Goal: Go to known website: Go to known website

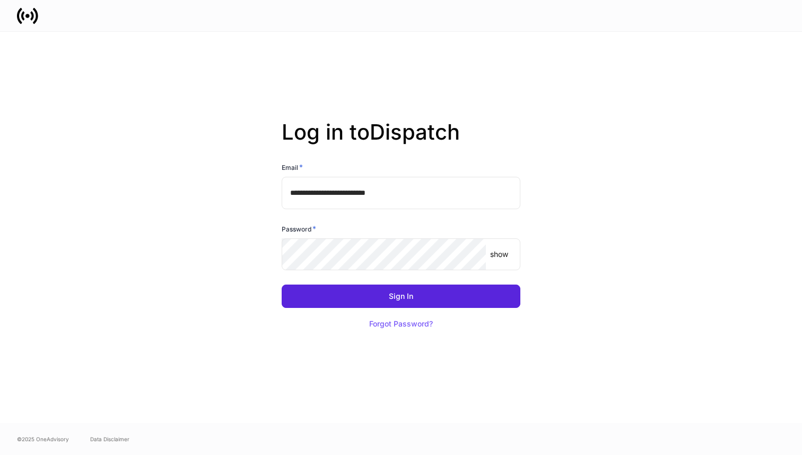
click at [619, 110] on div "**********" at bounding box center [401, 227] width 569 height 391
